Goal: Task Accomplishment & Management: Manage account settings

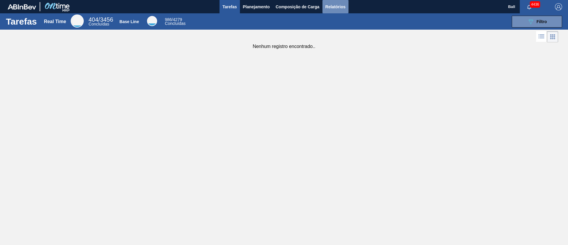
click at [335, 10] on span "Relatórios" at bounding box center [336, 6] width 20 height 7
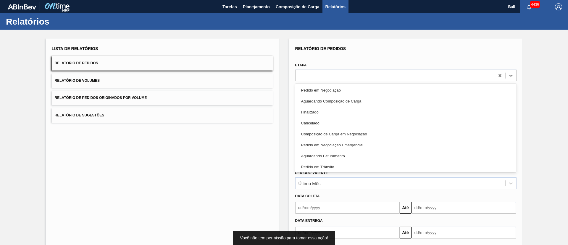
click at [339, 70] on div at bounding box center [405, 76] width 221 height 12
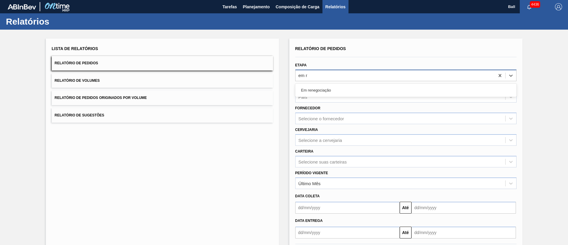
type input "em re"
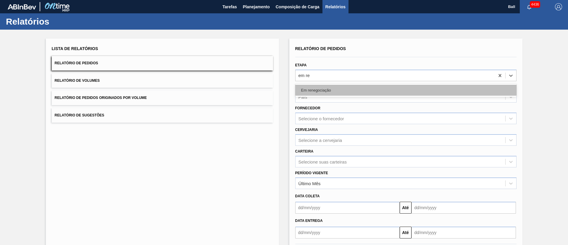
click at [343, 87] on div "Em renegociação" at bounding box center [405, 90] width 221 height 11
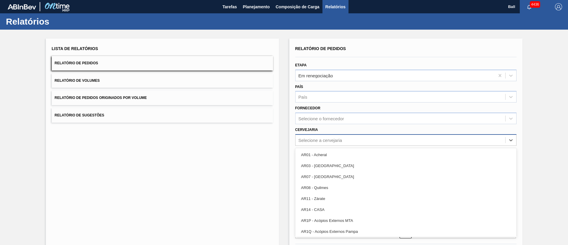
click at [333, 139] on div "Selecione a cervejaria" at bounding box center [321, 139] width 44 height 5
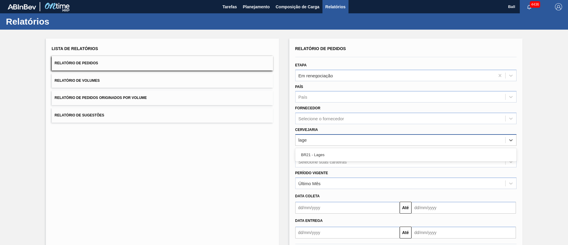
type input "lages"
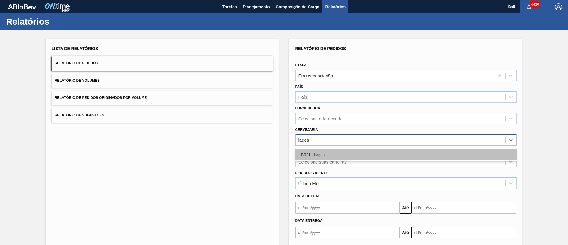
click at [336, 159] on div "BR21 - Lages" at bounding box center [405, 154] width 221 height 11
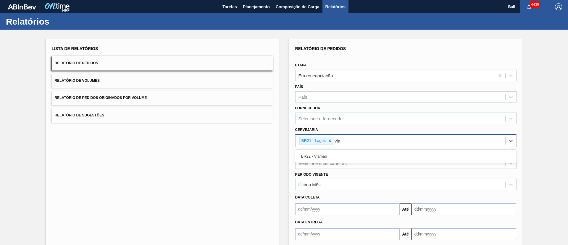
type input "viam"
type input "agu"
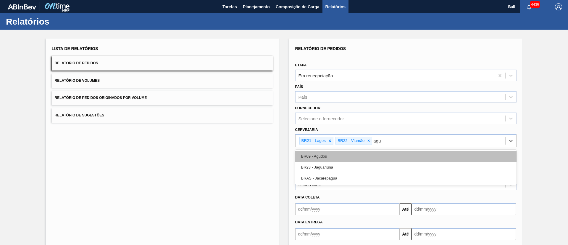
click at [355, 151] on div "BR09 - Agudos" at bounding box center [405, 156] width 221 height 11
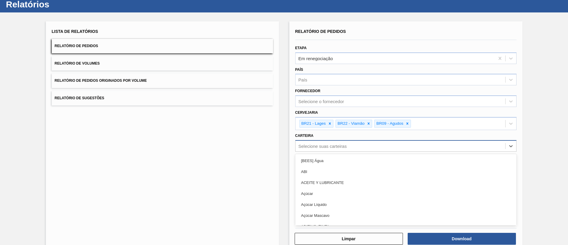
click at [348, 152] on div "option [BEES] Água focused, 1 of 101. 101 results available. Use Up and Down to…" at bounding box center [405, 146] width 221 height 12
type input "lata"
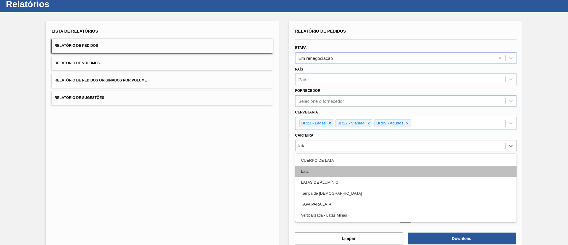
click at [328, 163] on div "Lata" at bounding box center [405, 171] width 221 height 11
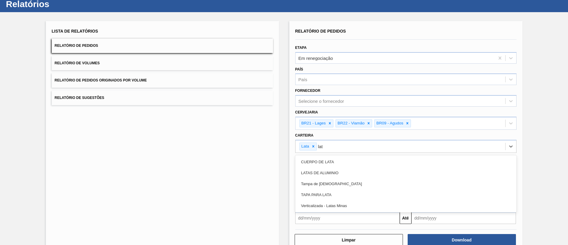
type input "lata"
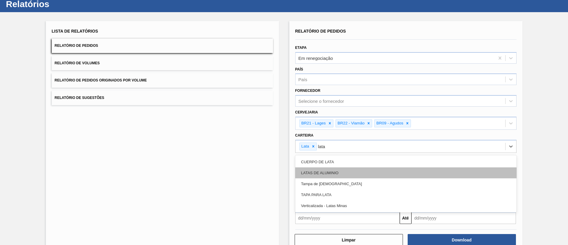
click at [328, 163] on div "LATAS DE ALUMINIO" at bounding box center [405, 172] width 221 height 11
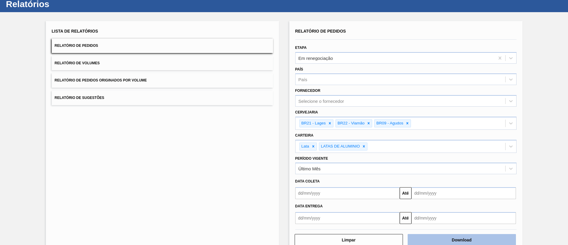
click at [378, 163] on button "Download" at bounding box center [462, 240] width 108 height 12
drag, startPoint x: 565, startPoint y: 57, endPoint x: 561, endPoint y: 26, distance: 30.5
click at [378, 26] on div "Lista de Relatórios Relatório de Pedidos Relatório de Volumes Relatório de Pedi…" at bounding box center [284, 135] width 568 height 247
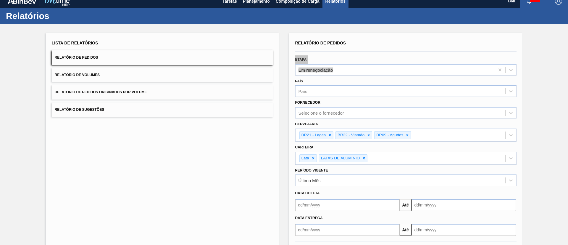
scroll to position [0, 0]
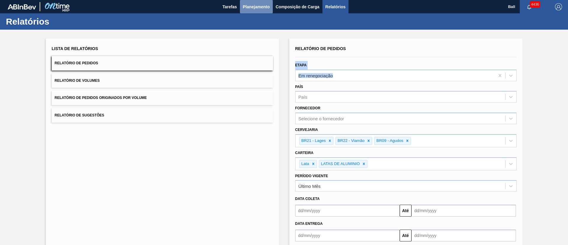
click at [263, 12] on button "Planejamento" at bounding box center [256, 6] width 33 height 13
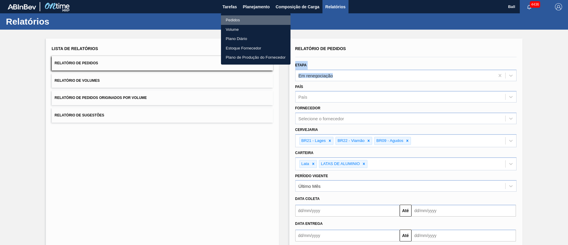
click at [234, 21] on li "Pedidos" at bounding box center [256, 19] width 70 height 9
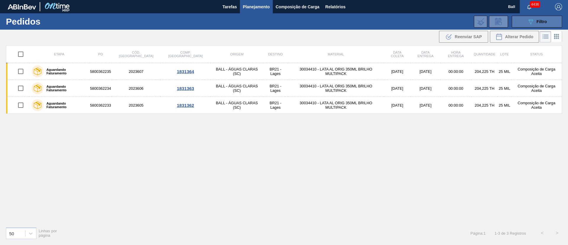
click at [378, 27] on button "089F7B8B-B2A5-4AFE-B5C0-19BA573D28AC Filtro" at bounding box center [537, 22] width 50 height 12
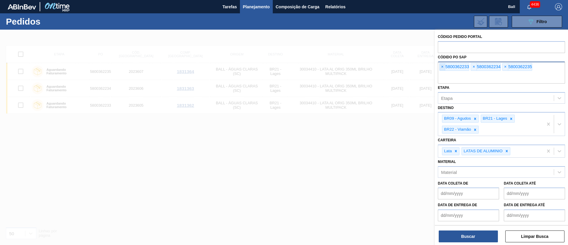
click at [378, 67] on span "×" at bounding box center [443, 66] width 6 height 7
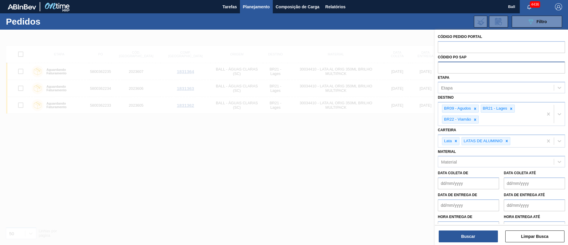
click at [378, 67] on input "text" at bounding box center [501, 67] width 127 height 11
paste input "text"
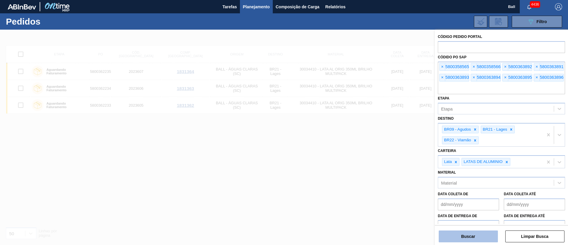
click at [378, 163] on button "Buscar" at bounding box center [468, 236] width 59 height 12
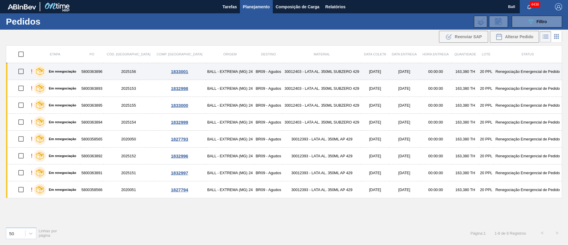
click at [254, 68] on td "BR09 - Agudos" at bounding box center [268, 71] width 28 height 17
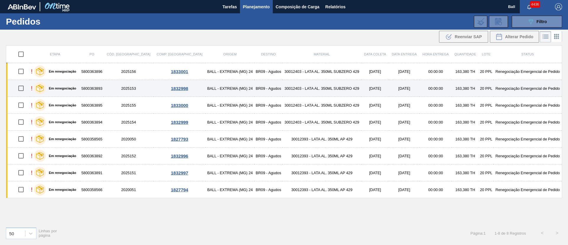
click at [224, 80] on td "BALL - EXTREMA (MG) 24" at bounding box center [230, 88] width 49 height 17
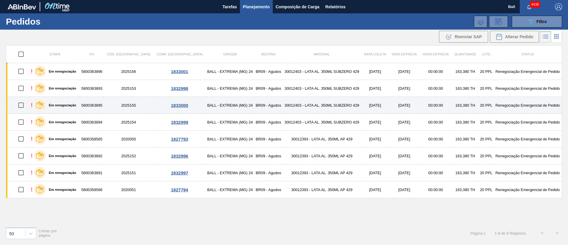
click at [220, 98] on td "BALL - EXTREMA (MG) 24" at bounding box center [230, 105] width 49 height 17
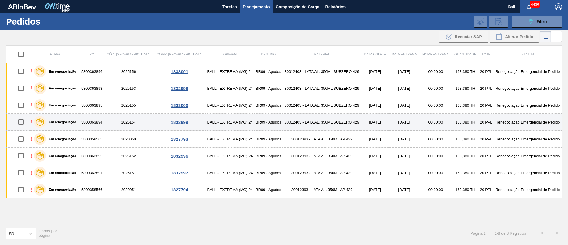
click at [213, 118] on td "BALL - EXTREMA (MG) 24" at bounding box center [230, 122] width 49 height 17
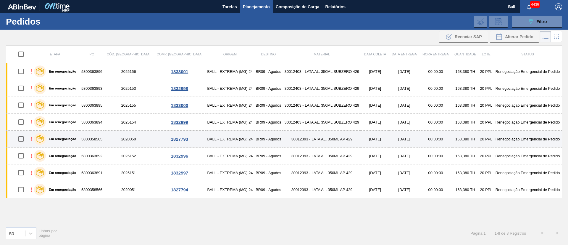
click at [213, 136] on td "BALL - EXTREMA (MG) 24" at bounding box center [230, 139] width 49 height 17
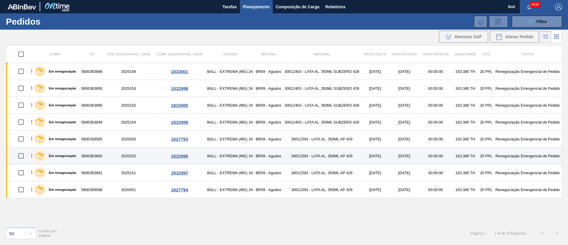
click at [213, 153] on td "BALL - EXTREMA (MG) 24" at bounding box center [230, 155] width 49 height 17
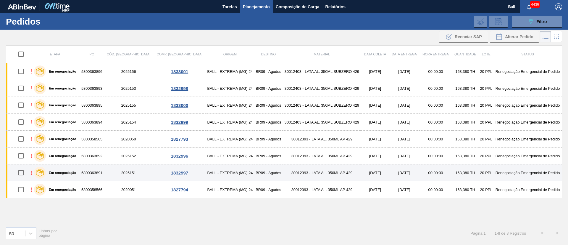
click at [213, 163] on td "BALL - EXTREMA (MG) 24" at bounding box center [230, 172] width 49 height 17
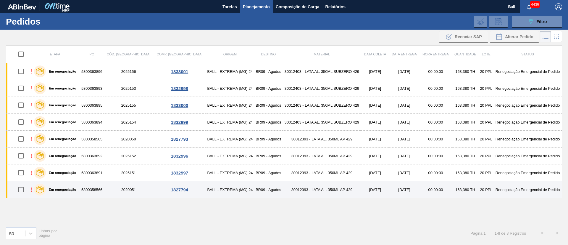
click at [214, 163] on td "BALL - EXTREMA (MG) 24" at bounding box center [230, 189] width 49 height 17
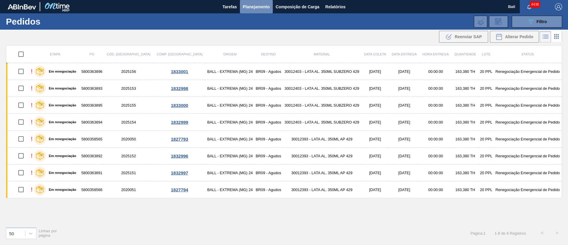
click at [252, 6] on span "Planejamento" at bounding box center [256, 6] width 27 height 7
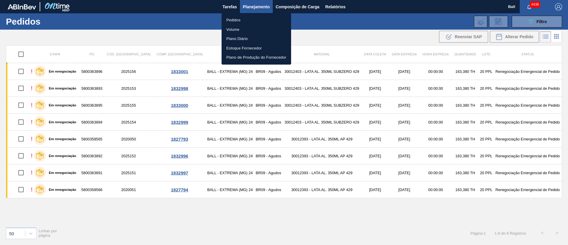
click at [371, 34] on div at bounding box center [284, 122] width 568 height 245
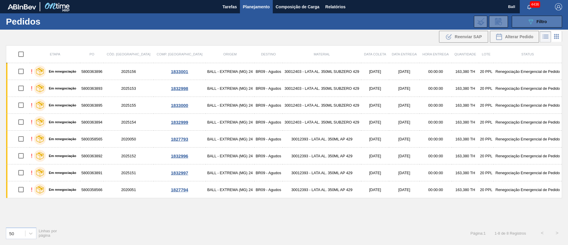
click at [378, 21] on icon "089F7B8B-B2A5-4AFE-B5C0-19BA573D28AC" at bounding box center [530, 21] width 7 height 7
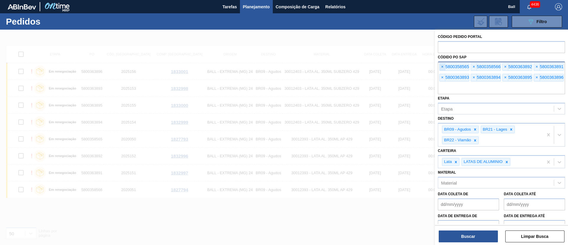
click at [378, 67] on span "×" at bounding box center [443, 66] width 6 height 7
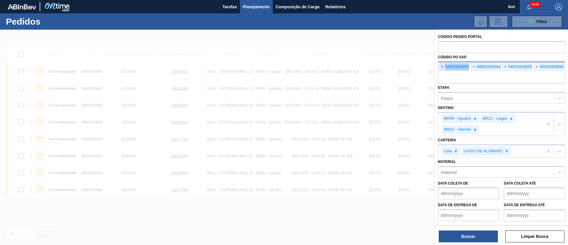
click at [378, 67] on span "×" at bounding box center [443, 66] width 6 height 7
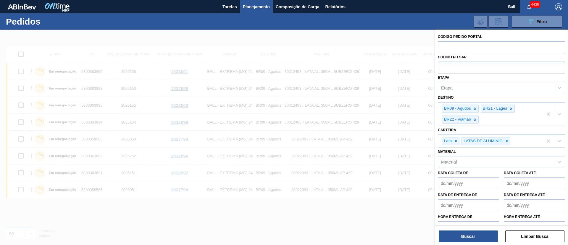
click at [378, 67] on input "text" at bounding box center [501, 67] width 127 height 11
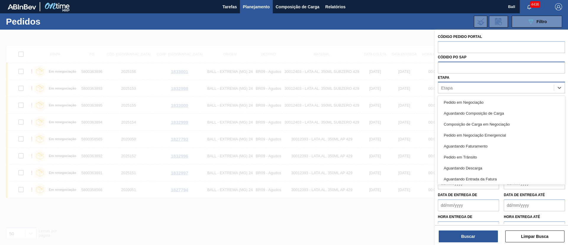
click at [378, 85] on div "Etapa" at bounding box center [496, 87] width 116 height 9
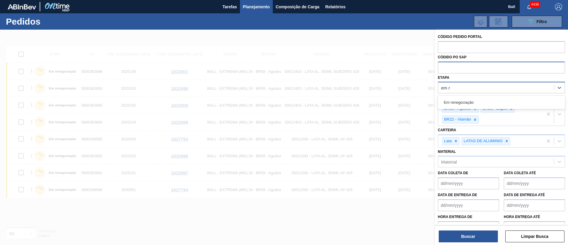
type input "em re"
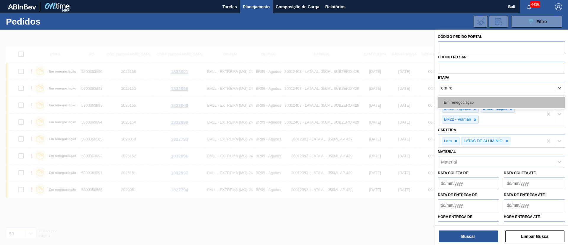
click at [378, 99] on div "Em renegociação" at bounding box center [501, 102] width 127 height 11
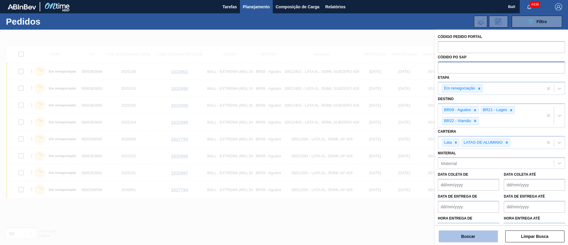
click at [378, 163] on button "Buscar" at bounding box center [468, 236] width 59 height 12
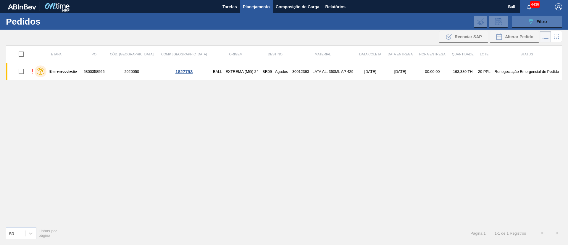
click at [378, 20] on button "089F7B8B-B2A5-4AFE-B5C0-19BA573D28AC Filtro" at bounding box center [537, 22] width 50 height 12
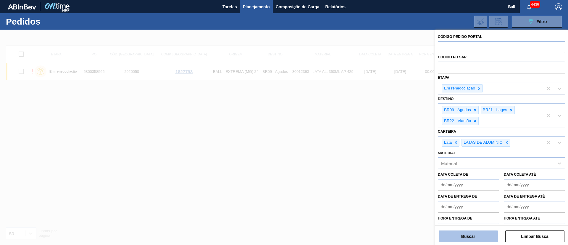
click at [378, 163] on button "Buscar" at bounding box center [468, 236] width 59 height 12
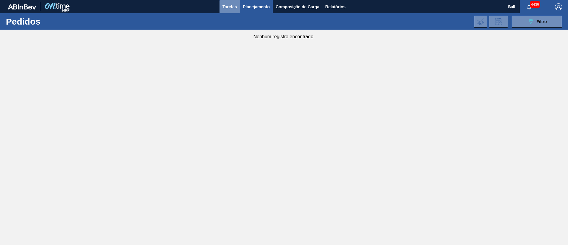
click at [228, 10] on span "Tarefas" at bounding box center [230, 6] width 15 height 7
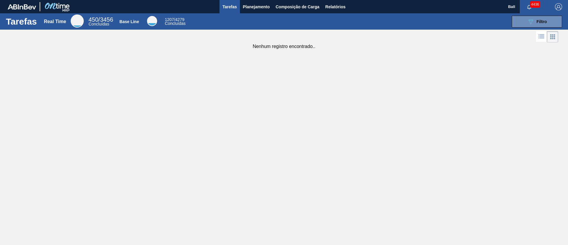
click at [302, 87] on div "Tarefas Real Time 450 / 3456 Concluídas Base Line 1207 / 4279 Concluídas 089F7B…" at bounding box center [284, 115] width 568 height 205
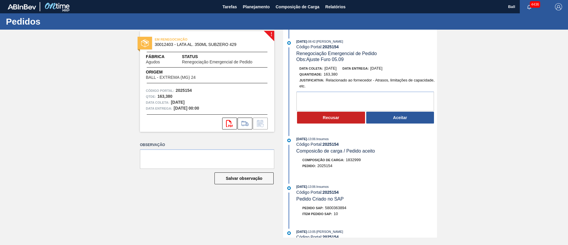
drag, startPoint x: 310, startPoint y: 66, endPoint x: 401, endPoint y: 64, distance: 90.6
click at [401, 64] on div "06/09/2025 - 08:42 : Alisson R Da Silva Código Portal: 2025154 Renegociação Eme…" at bounding box center [361, 82] width 152 height 88
click at [399, 51] on div "06/09/2025 - 08:42 : Alisson R Da Silva Código Portal: 2025154 Renegociação Eme…" at bounding box center [367, 50] width 141 height 24
click at [398, 117] on button "Aceitar" at bounding box center [400, 118] width 68 height 12
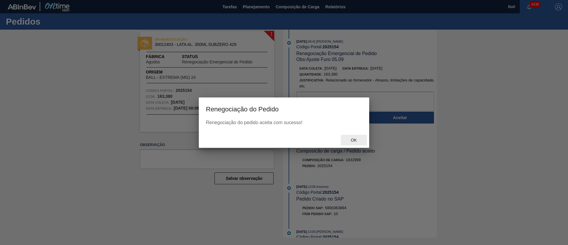
click at [355, 141] on span "Ok" at bounding box center [353, 140] width 15 height 5
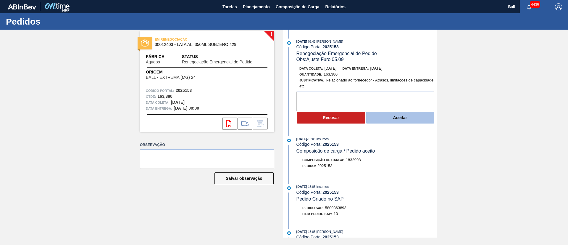
click at [399, 121] on button "Aceitar" at bounding box center [400, 118] width 68 height 12
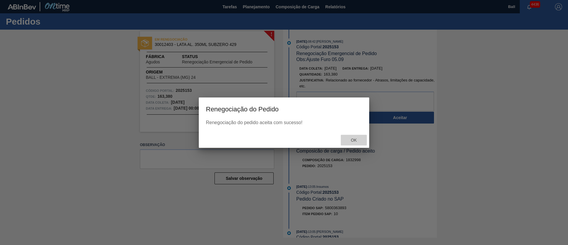
click at [355, 135] on div "Ok" at bounding box center [354, 140] width 26 height 11
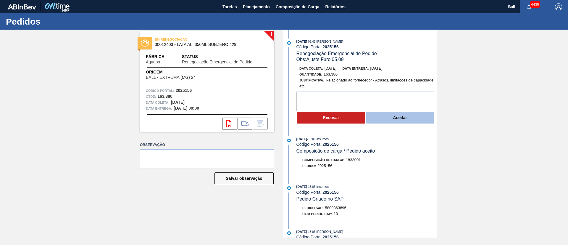
click at [396, 118] on button "Aceitar" at bounding box center [400, 118] width 68 height 12
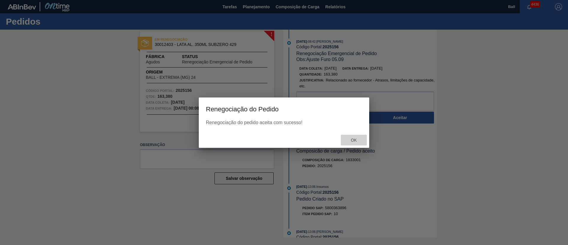
click at [355, 136] on div "Ok" at bounding box center [354, 140] width 26 height 11
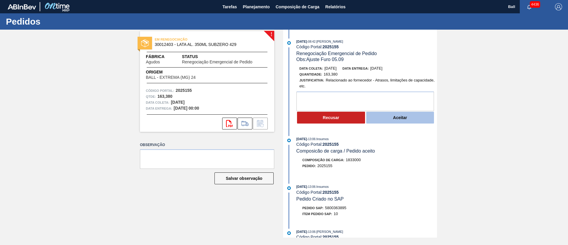
click at [413, 120] on button "Aceitar" at bounding box center [400, 118] width 68 height 12
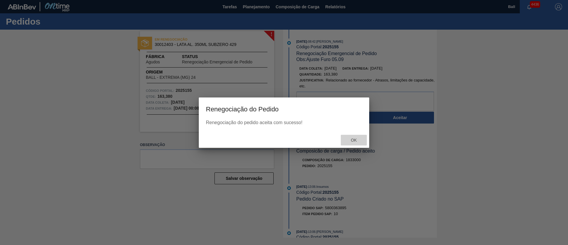
click at [354, 138] on span "Ok" at bounding box center [353, 140] width 15 height 5
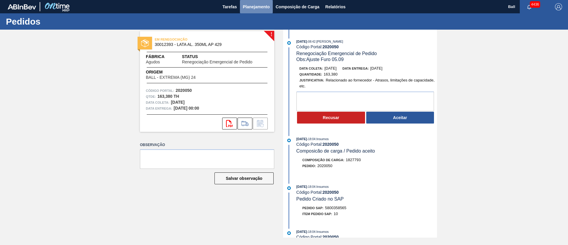
click at [257, 4] on span "Planejamento" at bounding box center [256, 6] width 27 height 7
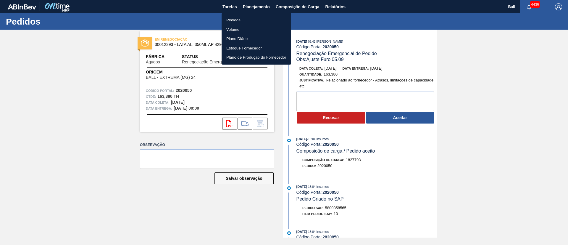
click at [395, 117] on div at bounding box center [284, 122] width 568 height 245
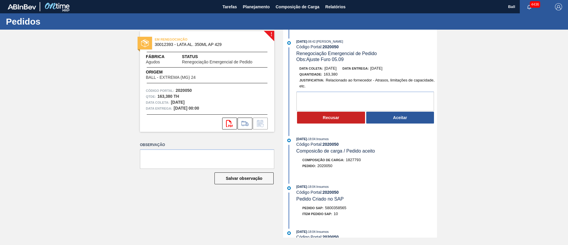
click at [395, 117] on button "Aceitar" at bounding box center [400, 118] width 68 height 12
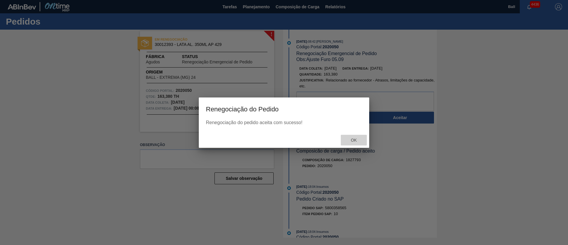
click at [351, 140] on span "Ok" at bounding box center [353, 140] width 15 height 5
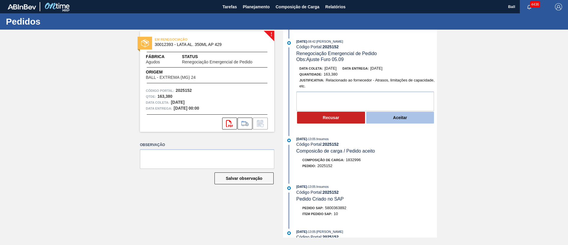
click at [393, 116] on button "Aceitar" at bounding box center [400, 118] width 68 height 12
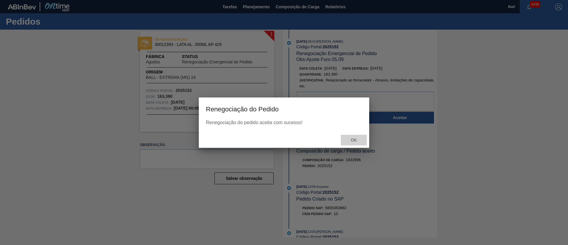
click at [355, 137] on div "Ok" at bounding box center [354, 140] width 26 height 11
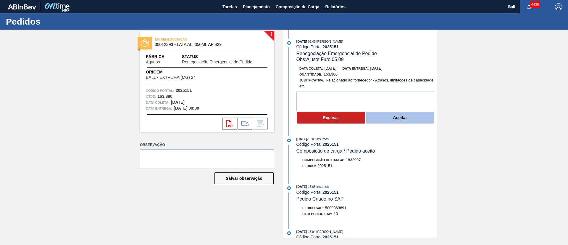
click at [394, 113] on button "Aceitar" at bounding box center [400, 118] width 68 height 12
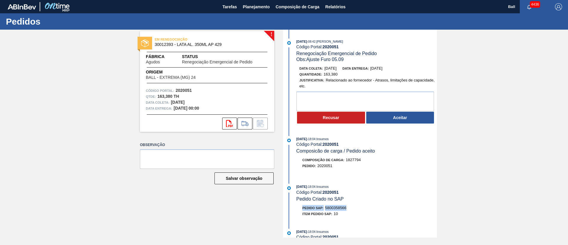
drag, startPoint x: 300, startPoint y: 208, endPoint x: 350, endPoint y: 206, distance: 50.0
click at [350, 206] on div "Pedido SAP: 5800358566" at bounding box center [367, 208] width 141 height 6
click at [348, 93] on textarea at bounding box center [366, 101] width 138 height 20
click at [387, 116] on button "Aceitar" at bounding box center [400, 118] width 68 height 12
